Goal: Task Accomplishment & Management: Manage account settings

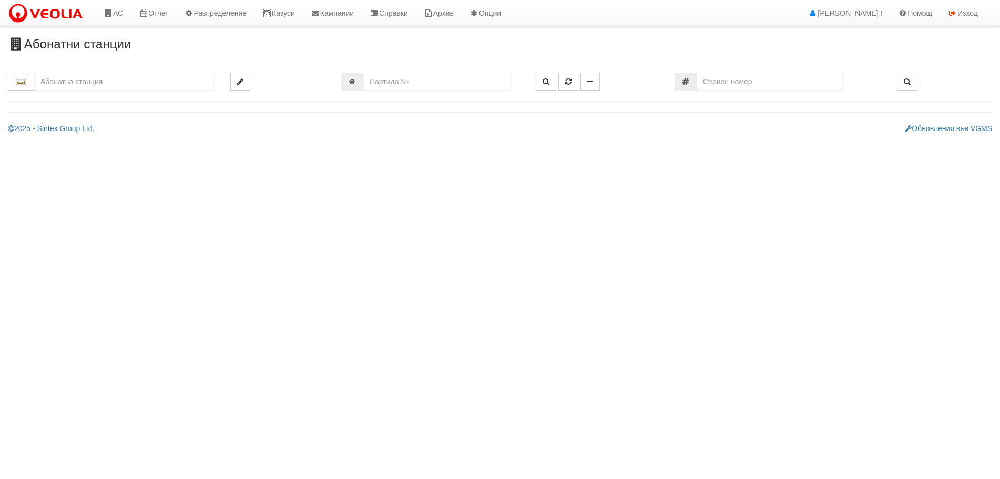
click at [57, 77] on input "text" at bounding box center [124, 82] width 180 height 18
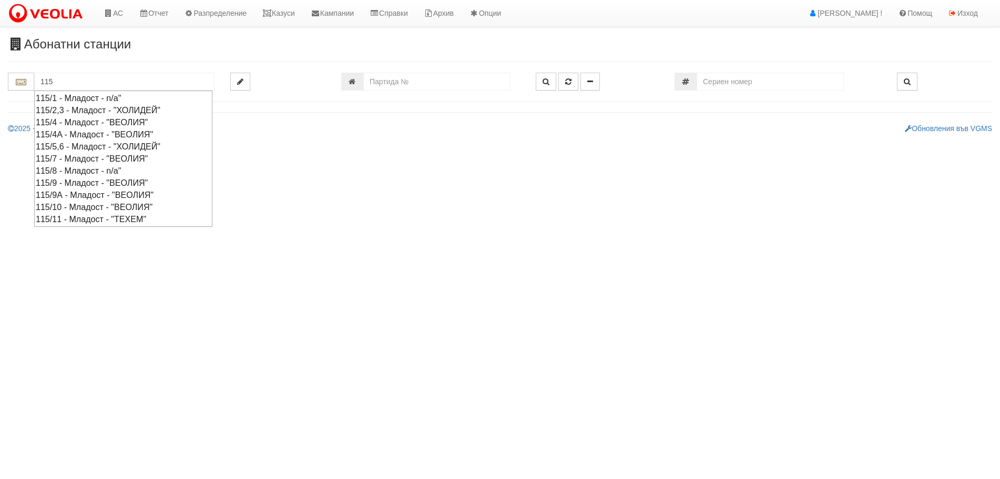
click at [72, 131] on div "115/4A - Младост - "ВЕОЛИЯ"" at bounding box center [123, 134] width 175 height 12
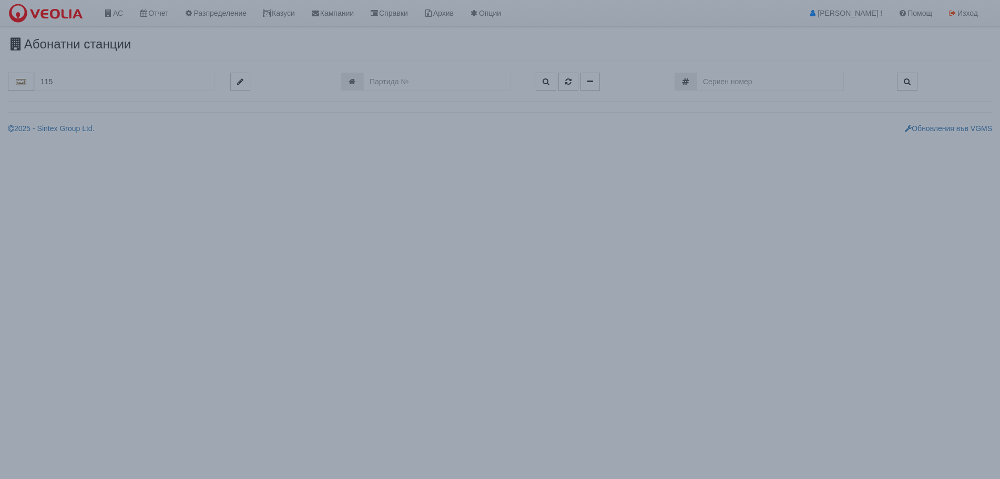
type input "115/4A - Младост - "ВЕОЛИЯ""
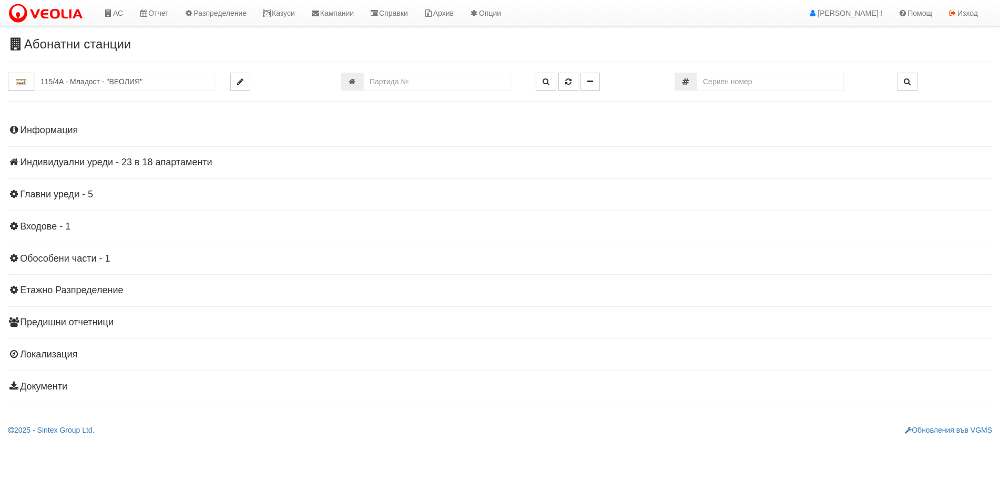
click at [75, 162] on h4 "Индивидуални уреди - 23 в 18 апартаменти" at bounding box center [500, 162] width 985 height 11
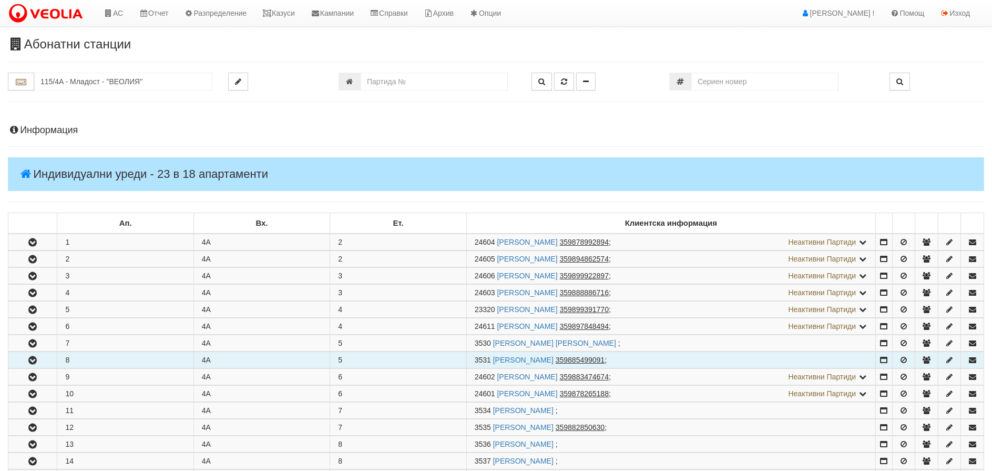
click at [24, 361] on button "button" at bounding box center [32, 360] width 48 height 16
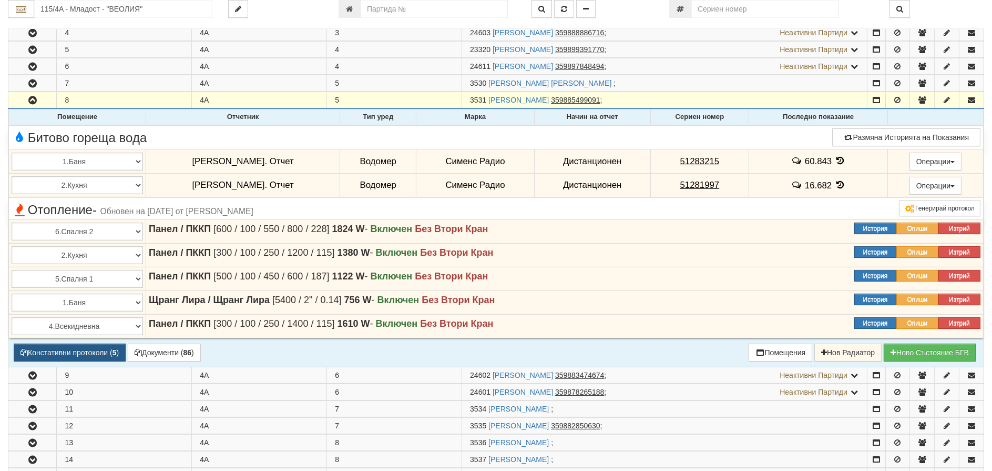
scroll to position [263, 0]
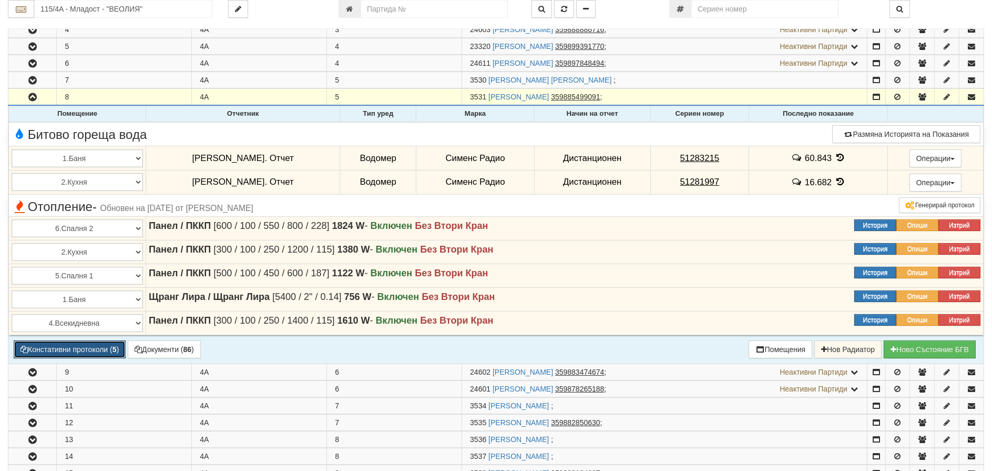
click at [85, 344] on button "Констативни протоколи ( 5 )" at bounding box center [70, 349] width 112 height 18
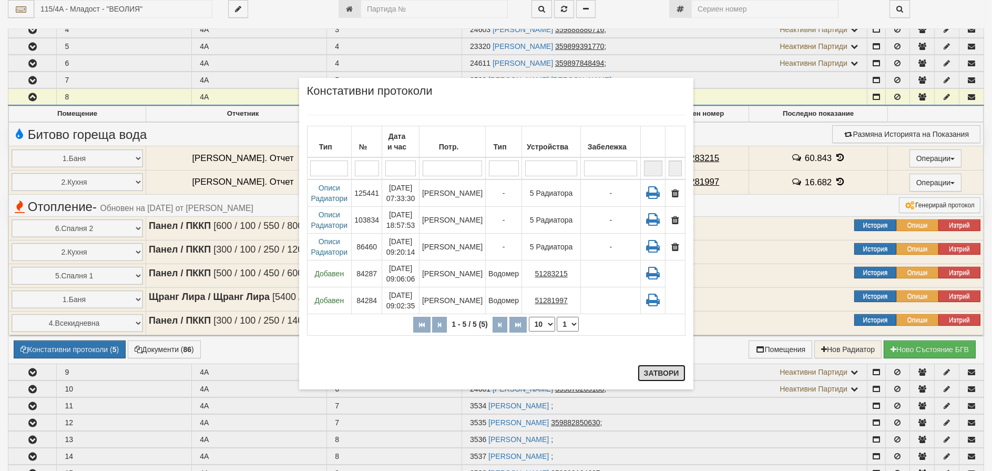
click at [664, 373] on button "Затвори" at bounding box center [662, 372] width 48 height 17
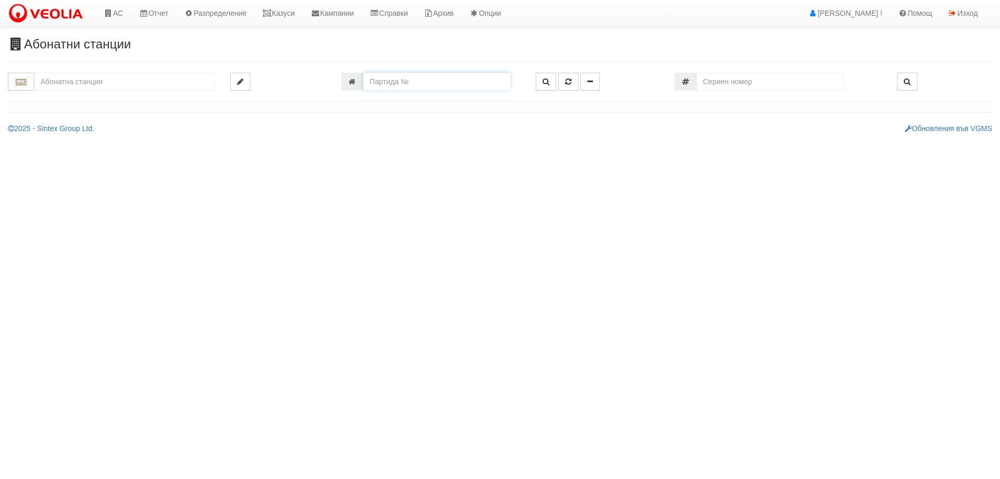
click at [429, 74] on input "number" at bounding box center [436, 82] width 147 height 18
type input "9912"
type input "026/5 - "[PERSON_NAME] [GEOGRAPHIC_DATA] " ЕАД"
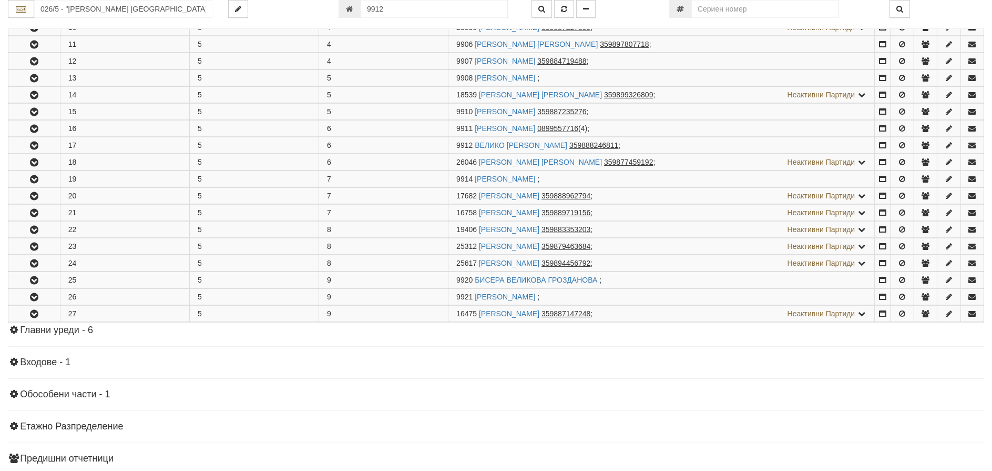
scroll to position [473, 0]
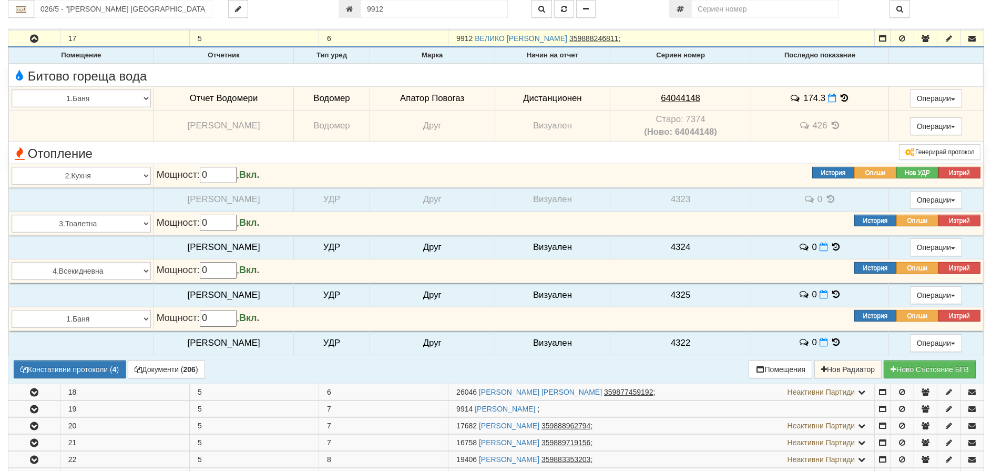
click at [840, 97] on icon at bounding box center [845, 98] width 12 height 9
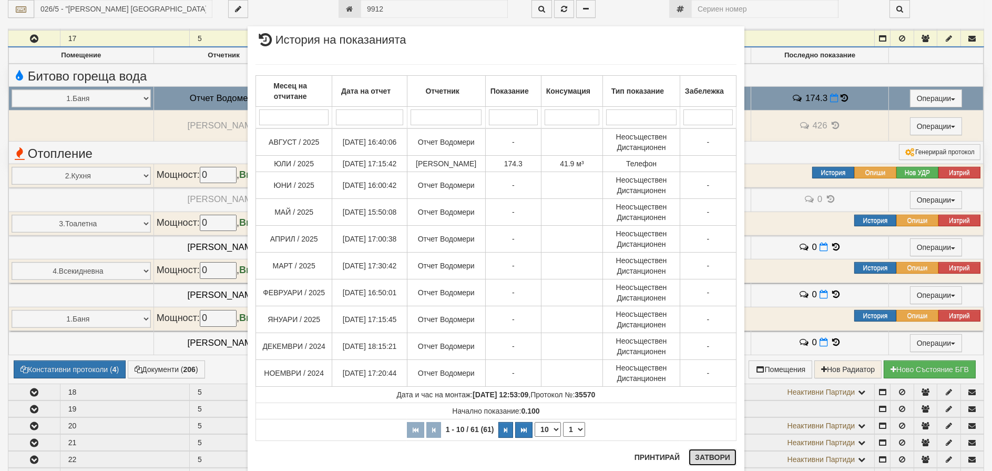
click at [716, 458] on button "Затвори" at bounding box center [713, 457] width 48 height 17
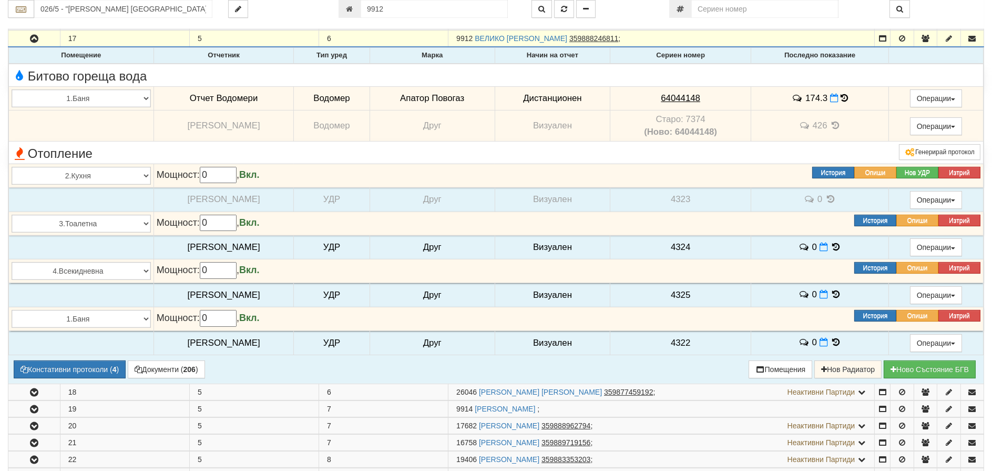
click at [842, 99] on icon at bounding box center [844, 98] width 7 height 9
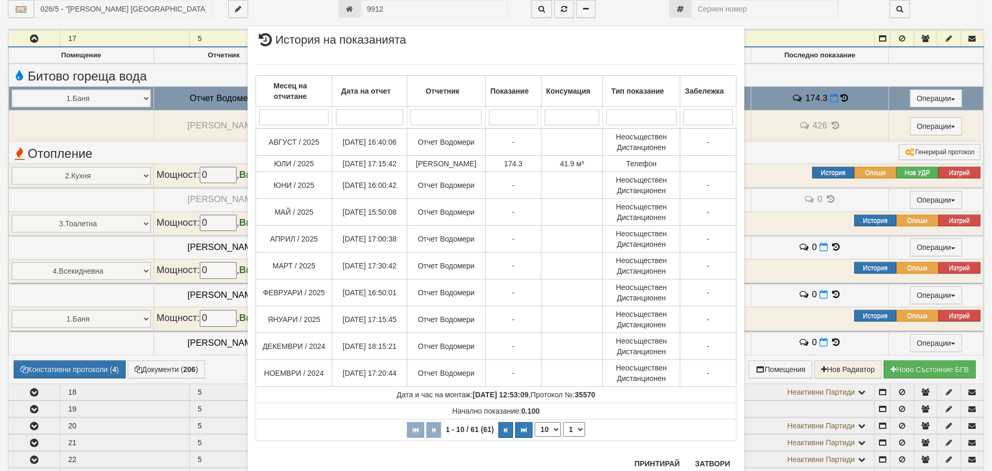
click at [541, 426] on select "10 20 30 40" at bounding box center [548, 429] width 26 height 15
select select "40"
click at [535, 437] on select "10 20 30 40" at bounding box center [548, 429] width 26 height 15
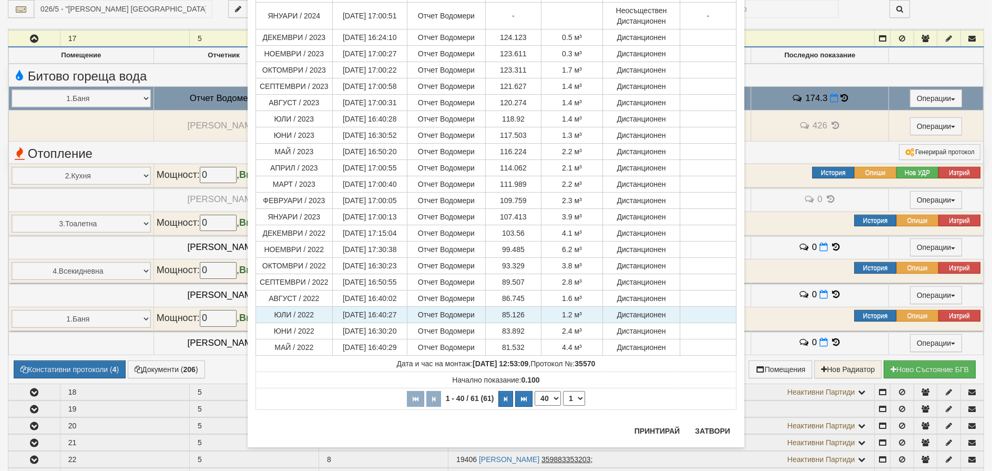
scroll to position [606, 0]
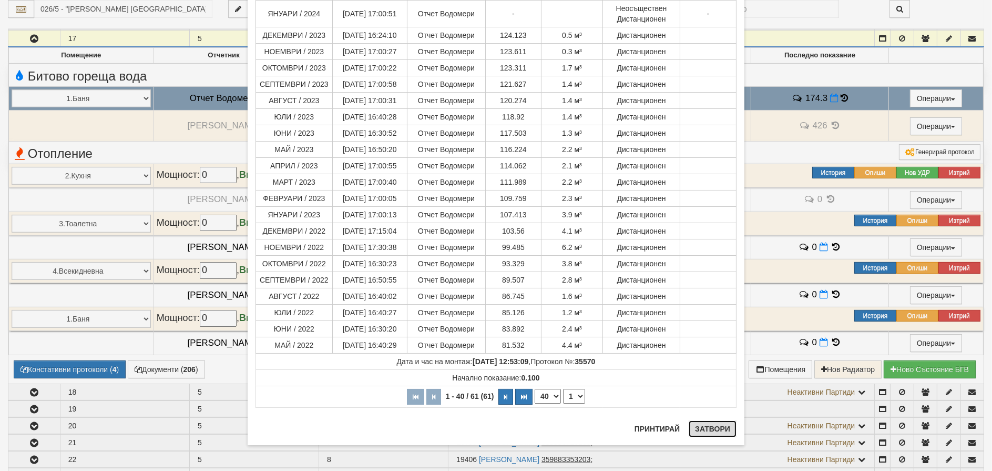
click at [703, 424] on button "Затвори" at bounding box center [713, 428] width 48 height 17
